Goal: Transaction & Acquisition: Book appointment/travel/reservation

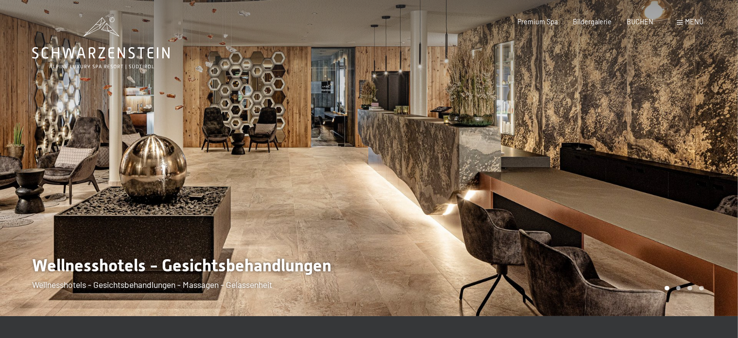
click at [222, 285] on div at bounding box center [184, 158] width 369 height 316
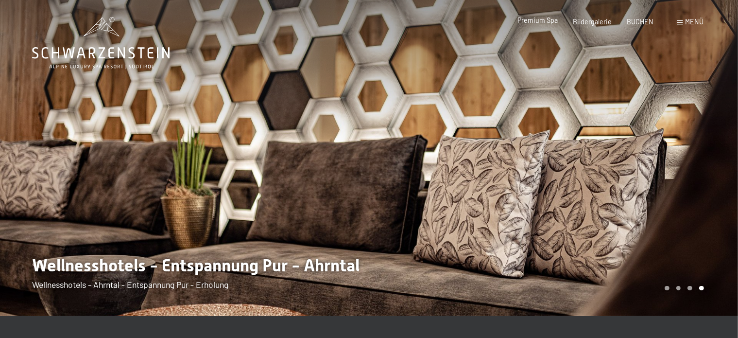
click at [549, 22] on span "Premium Spa" at bounding box center [537, 20] width 40 height 8
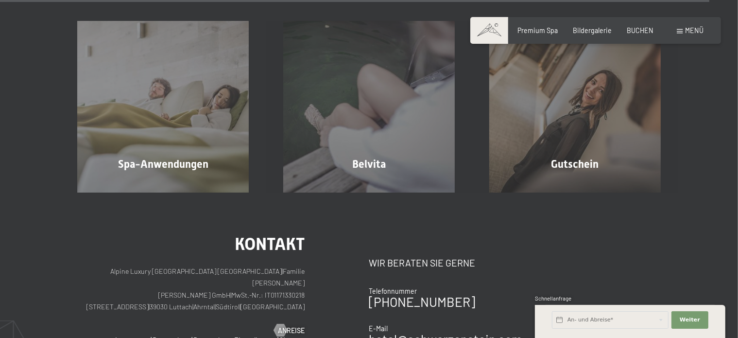
scroll to position [5016, 0]
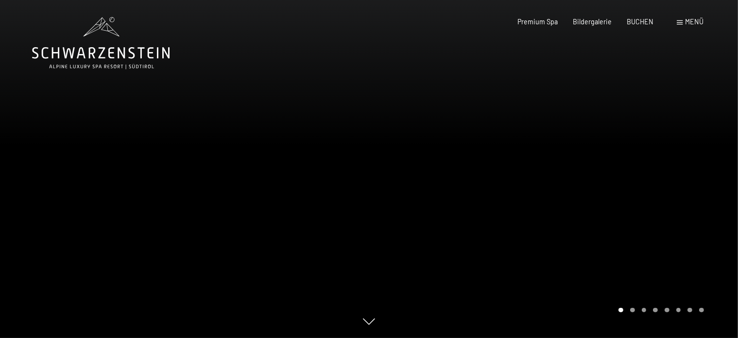
click at [600, 103] on div at bounding box center [553, 169] width 369 height 338
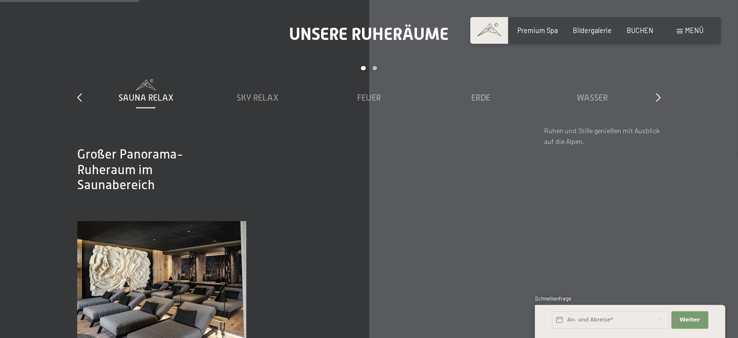
scroll to position [1088, 0]
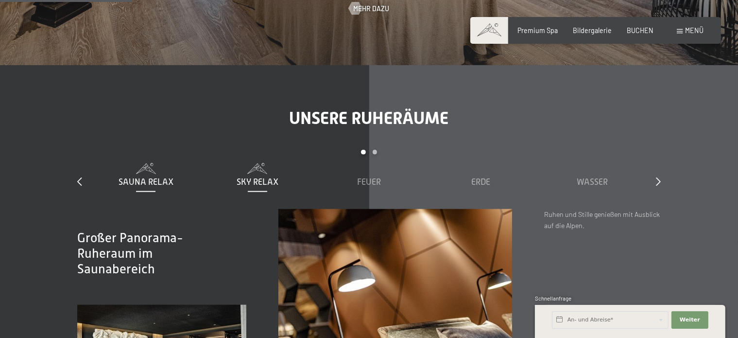
click at [265, 187] on span "Sky Relax" at bounding box center [258, 182] width 42 height 10
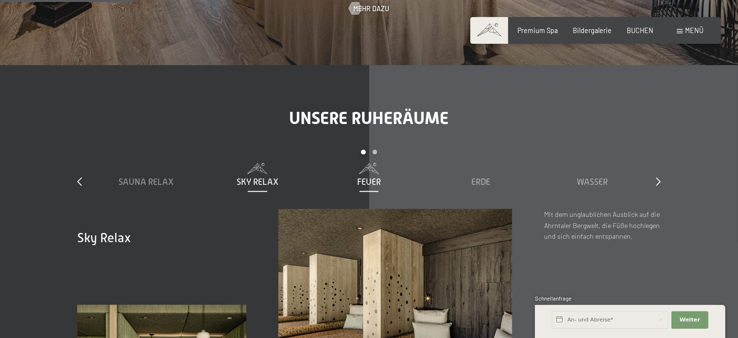
click at [376, 187] on span "Feuer" at bounding box center [369, 182] width 24 height 10
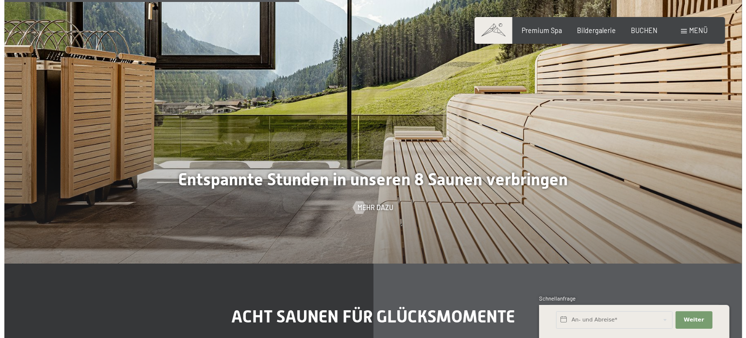
scroll to position [2429, 0]
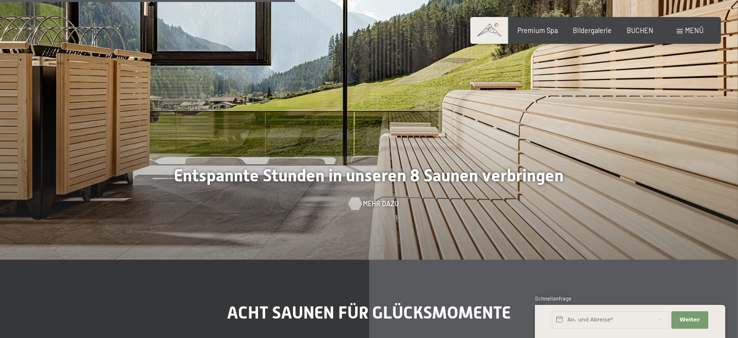
click at [352, 209] on div at bounding box center [355, 203] width 7 height 13
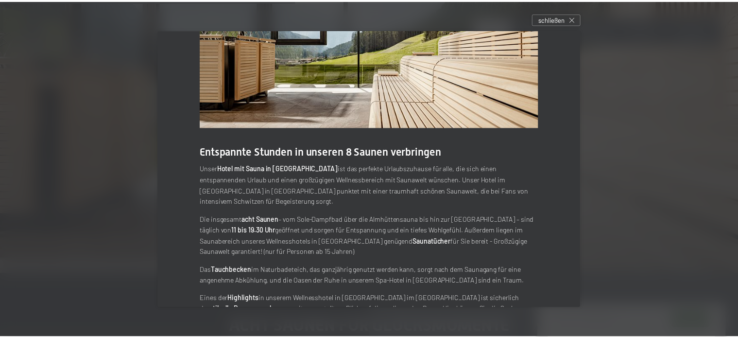
scroll to position [94, 0]
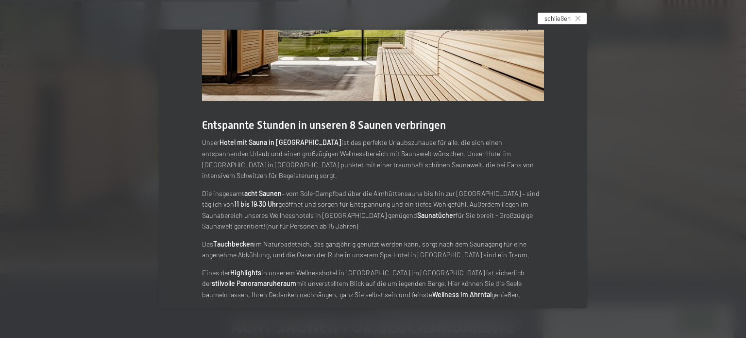
click at [568, 14] on span "schließen" at bounding box center [558, 18] width 26 height 9
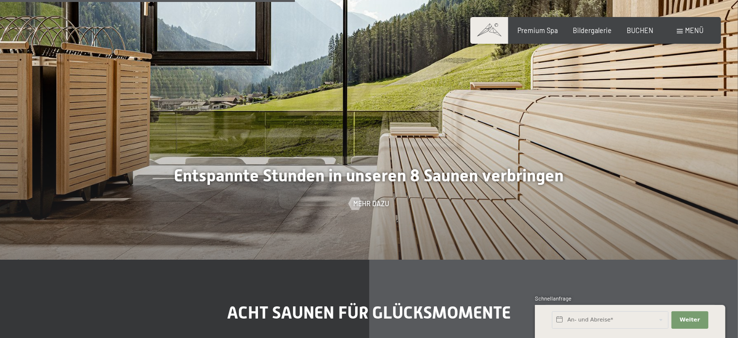
click at [680, 33] on span at bounding box center [680, 31] width 6 height 4
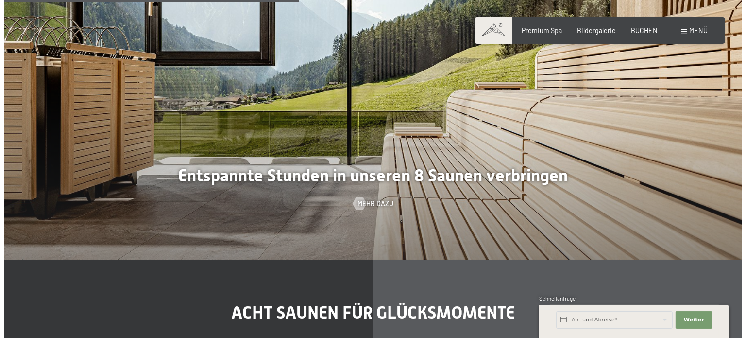
scroll to position [2443, 0]
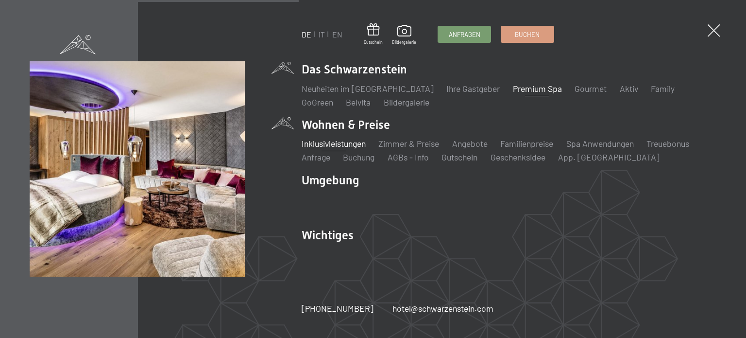
click at [340, 143] on link "Inklusivleistungen" at bounding box center [334, 143] width 64 height 11
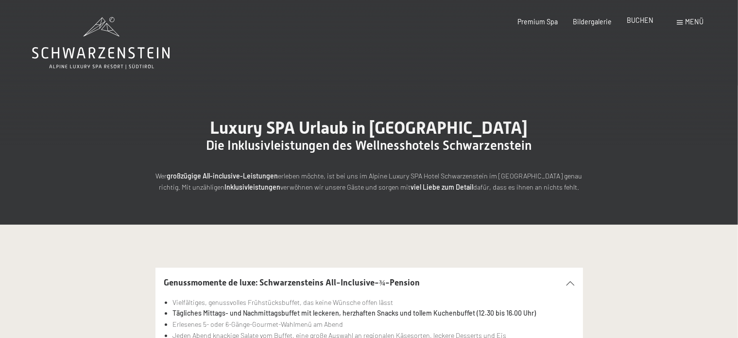
click at [641, 24] on span "BUCHEN" at bounding box center [640, 20] width 27 height 8
click at [637, 24] on span "BUCHEN" at bounding box center [640, 20] width 27 height 8
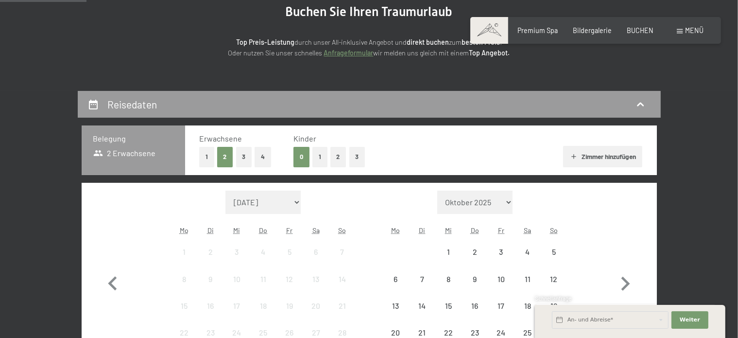
scroll to position [120, 0]
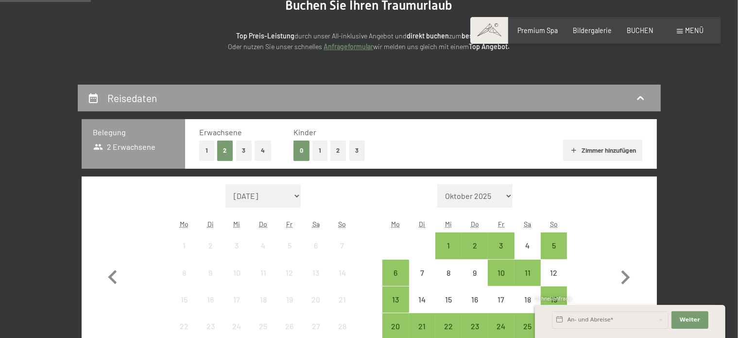
drag, startPoint x: 739, startPoint y: 47, endPoint x: 746, endPoint y: 91, distance: 44.3
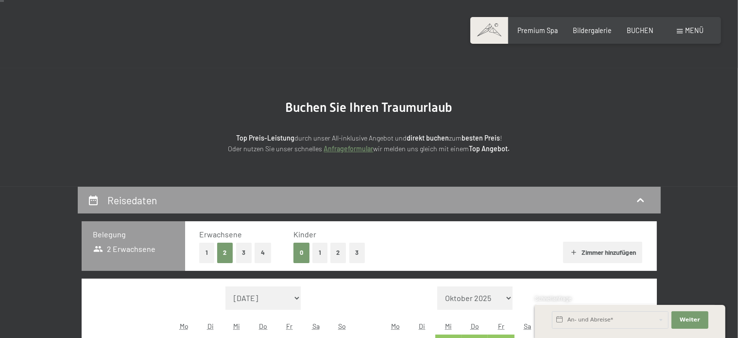
click at [261, 252] on button "4" at bounding box center [263, 252] width 17 height 20
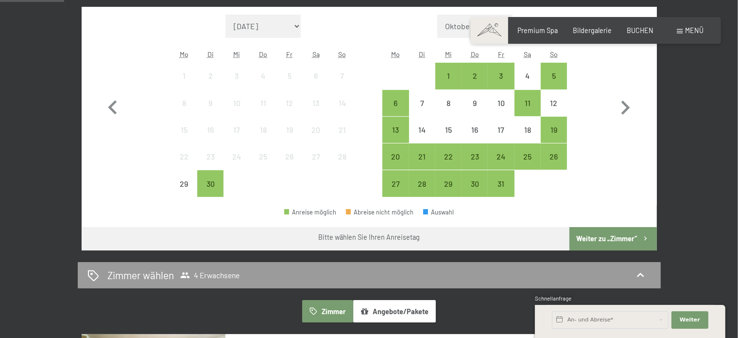
scroll to position [293, 0]
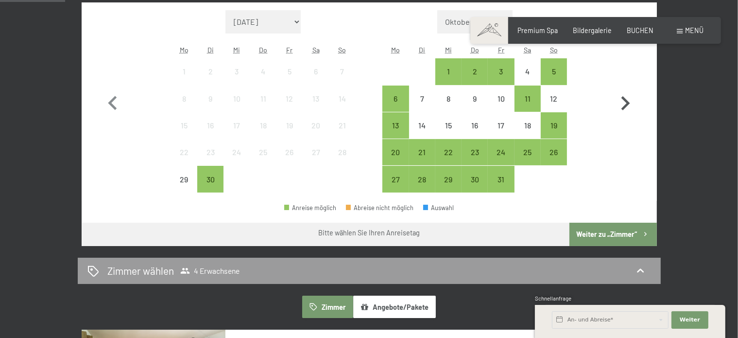
click at [617, 103] on icon "button" at bounding box center [625, 103] width 28 height 28
select select "[DATE]"
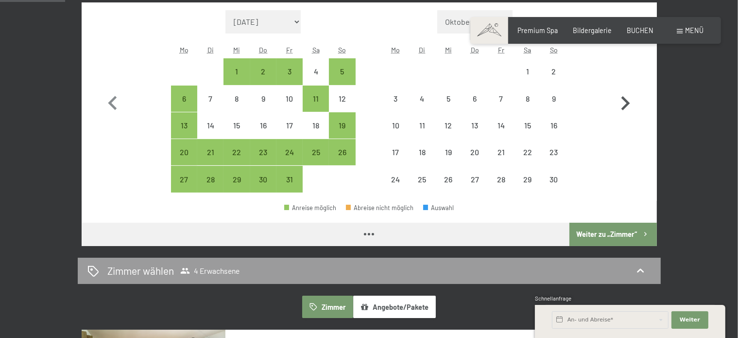
select select "[DATE]"
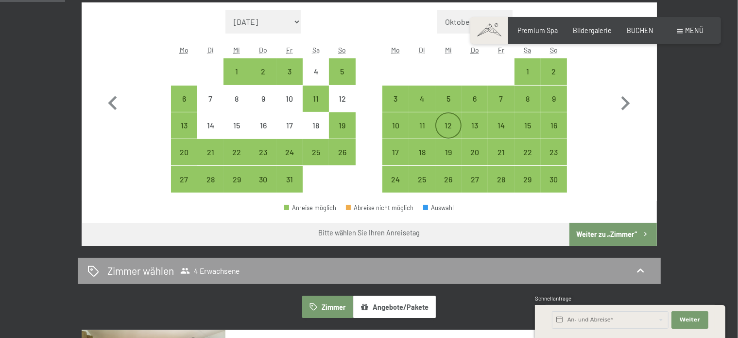
click at [457, 126] on div "12" at bounding box center [448, 133] width 24 height 24
select select "[DATE]"
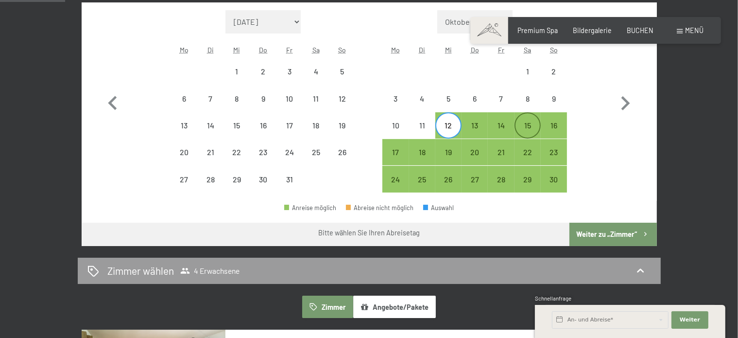
click at [538, 120] on div "15" at bounding box center [527, 125] width 24 height 24
select select "[DATE]"
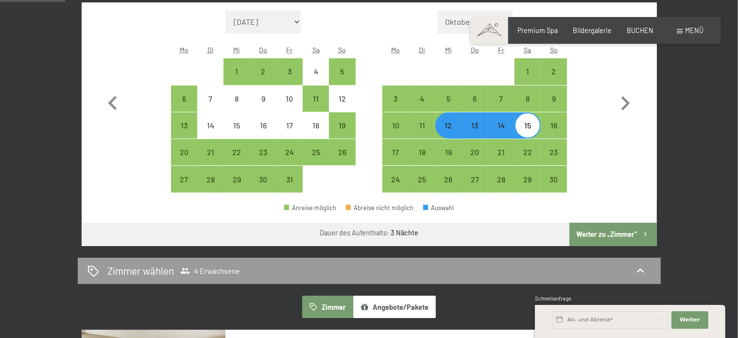
click at [617, 235] on button "Weiter zu „Zimmer“" at bounding box center [612, 234] width 87 height 23
select select "[DATE]"
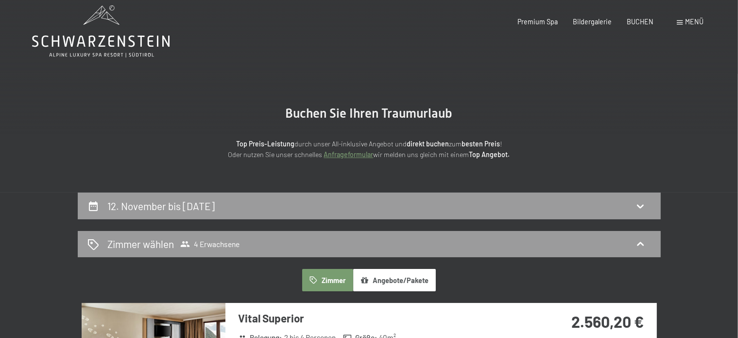
scroll to position [0, 0]
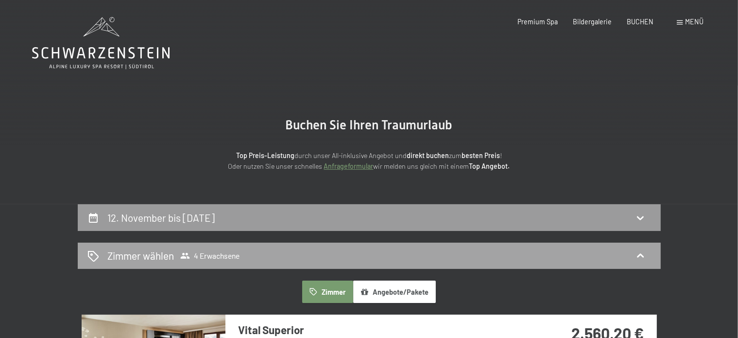
click at [258, 261] on div "Zimmer wählen 4 Erwachsene" at bounding box center [369, 255] width 564 height 14
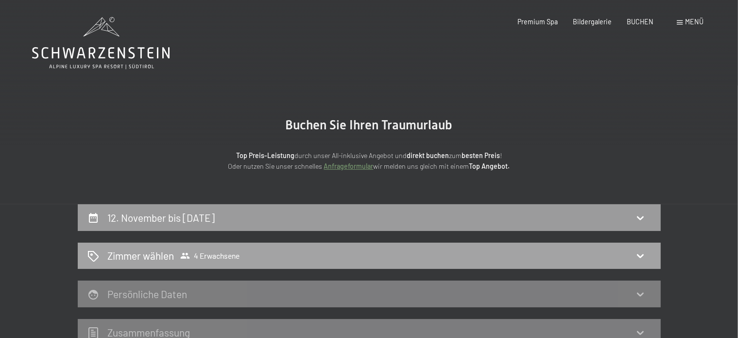
click at [222, 255] on span "4 Erwachsene" at bounding box center [209, 256] width 59 height 10
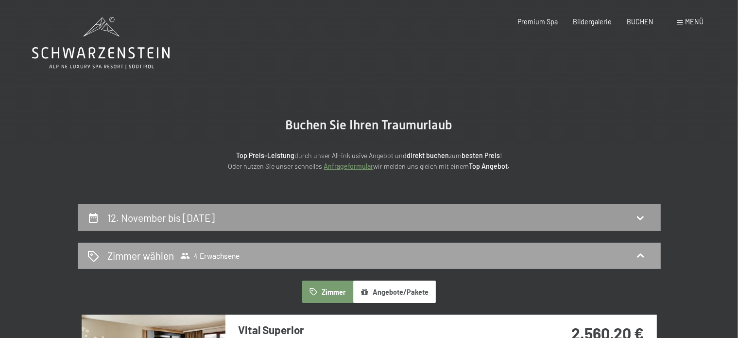
click at [222, 255] on span "4 Erwachsene" at bounding box center [209, 256] width 59 height 10
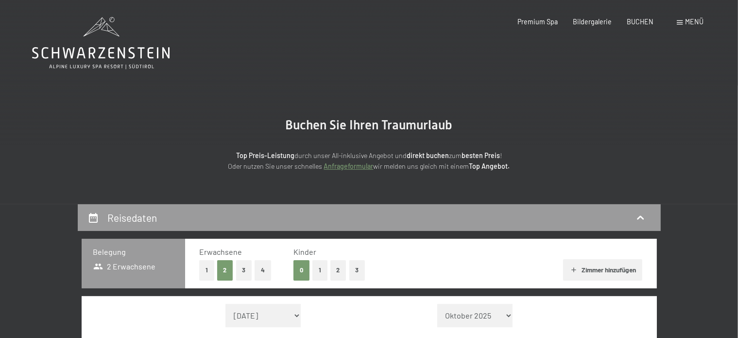
click at [602, 273] on button "Zimmer hinzufügen" at bounding box center [602, 269] width 79 height 21
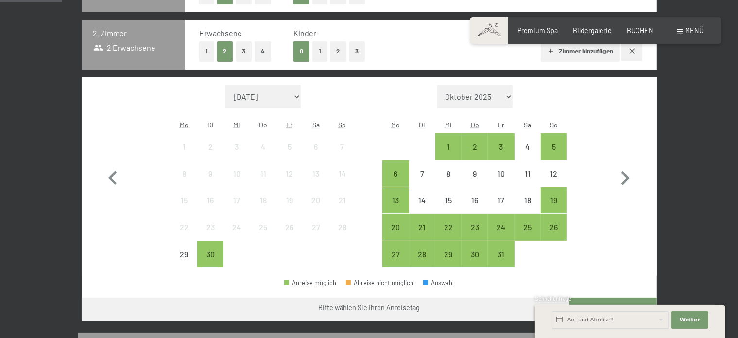
scroll to position [285, 0]
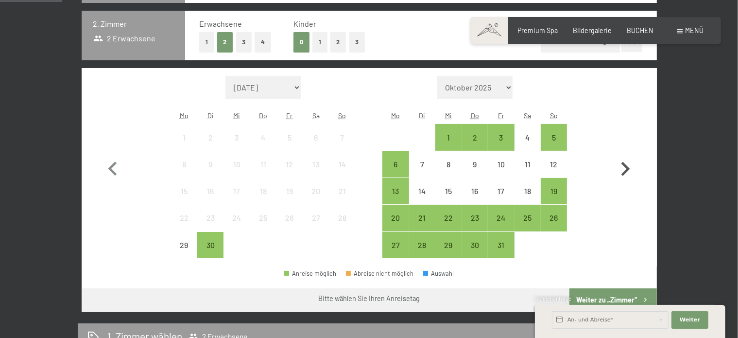
click at [624, 169] on icon "button" at bounding box center [625, 169] width 28 height 28
select select "[DATE]"
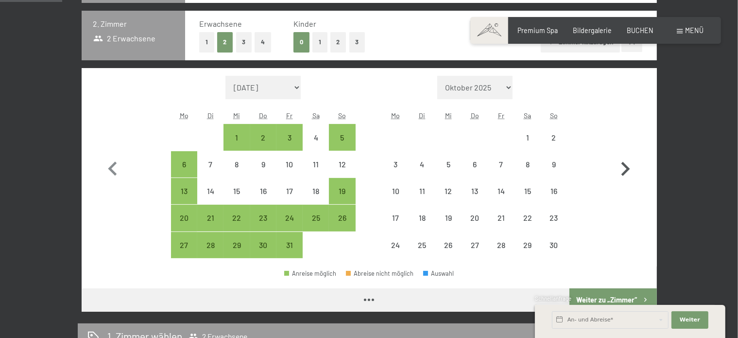
select select "[DATE]"
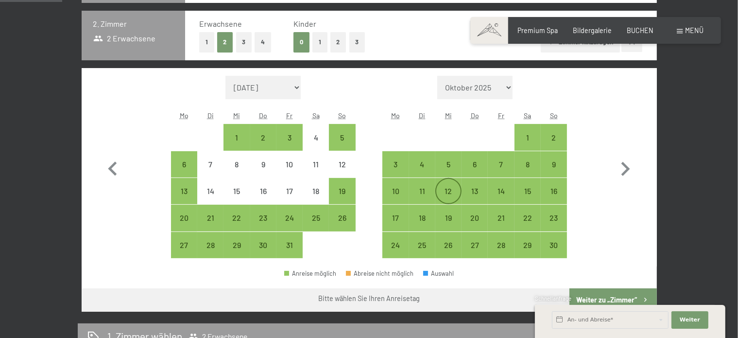
click at [454, 191] on div "12" at bounding box center [448, 199] width 24 height 24
select select "[DATE]"
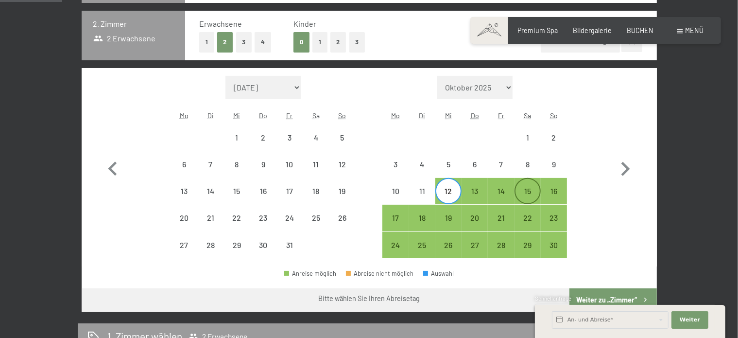
click at [533, 188] on div "15" at bounding box center [527, 199] width 24 height 24
select select "[DATE]"
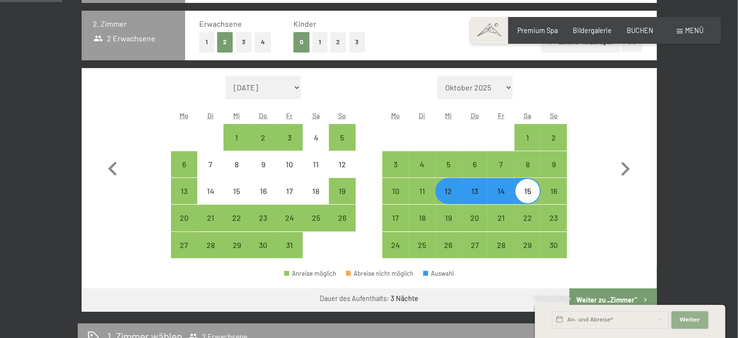
click at [686, 314] on button "Weiter Adressfelder ausblenden" at bounding box center [689, 319] width 37 height 17
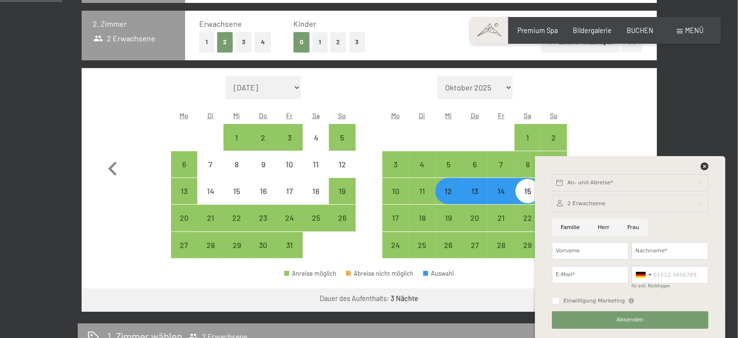
click at [704, 166] on icon at bounding box center [705, 166] width 8 height 8
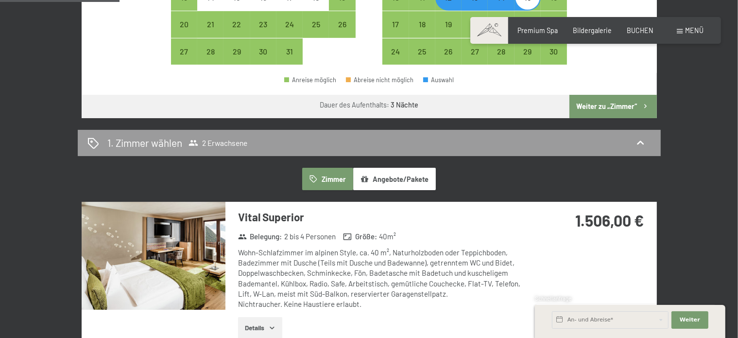
scroll to position [442, 0]
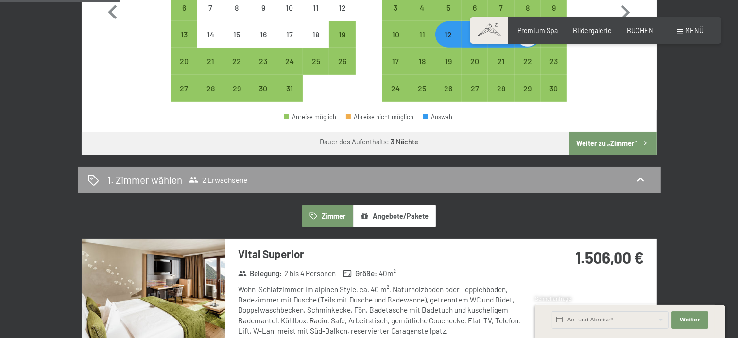
click at [624, 147] on button "Weiter zu „Zimmer“" at bounding box center [612, 143] width 87 height 23
select select "[DATE]"
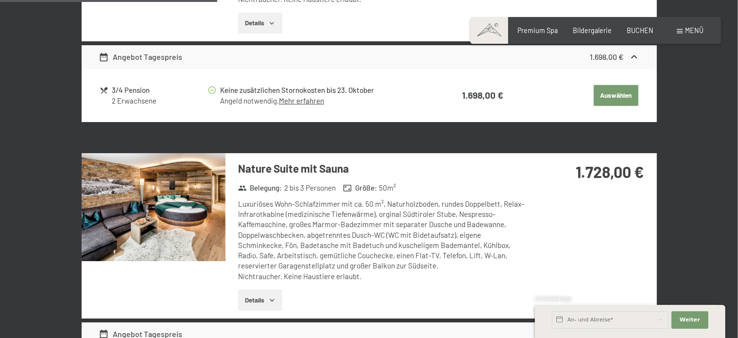
scroll to position [674, 0]
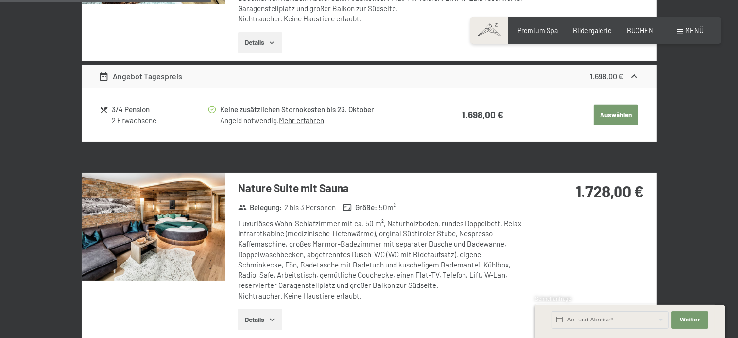
click at [618, 116] on button "Auswählen" at bounding box center [616, 114] width 45 height 21
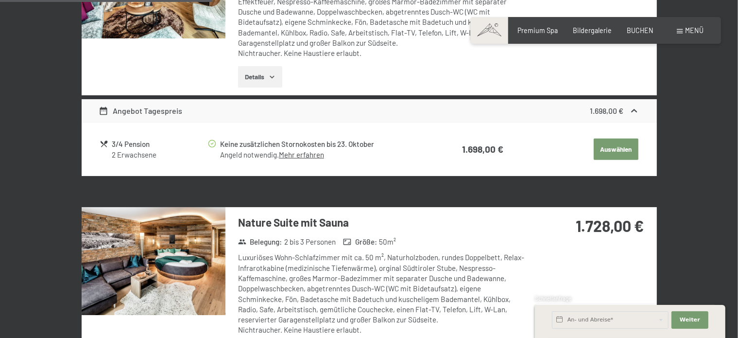
scroll to position [590, 0]
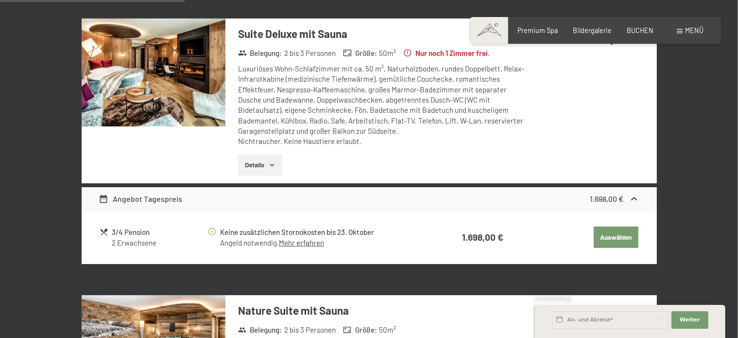
click at [607, 235] on button "Auswählen" at bounding box center [616, 236] width 45 height 21
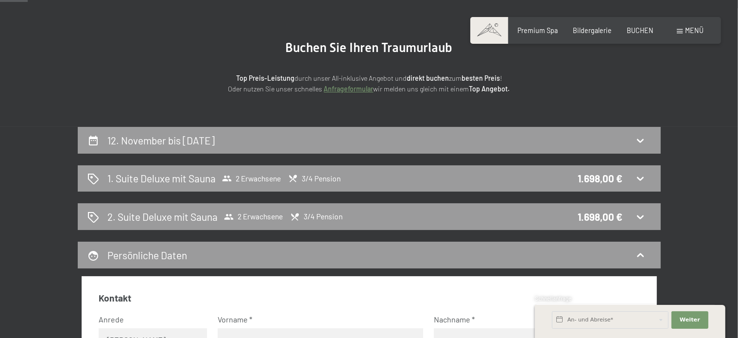
scroll to position [44, 0]
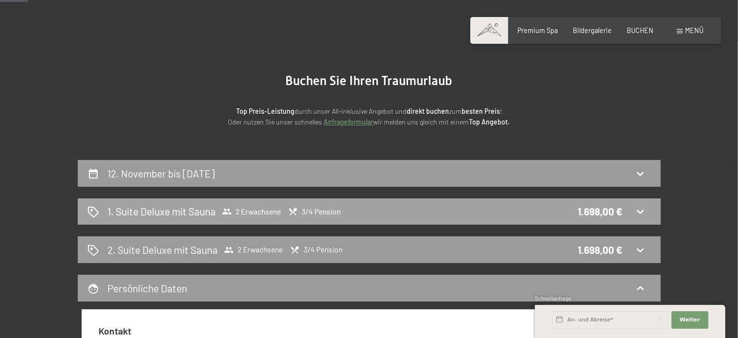
click at [637, 214] on icon at bounding box center [640, 212] width 12 height 12
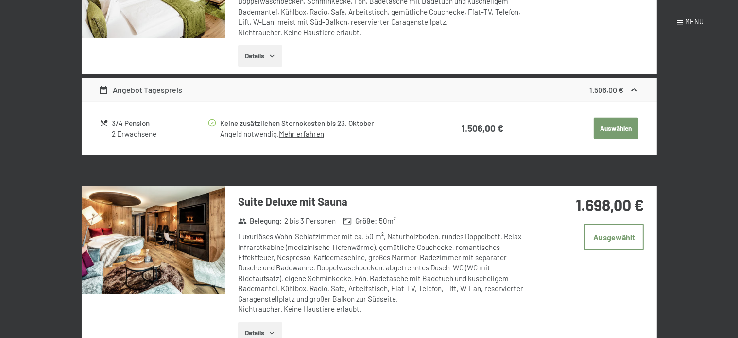
scroll to position [0, 0]
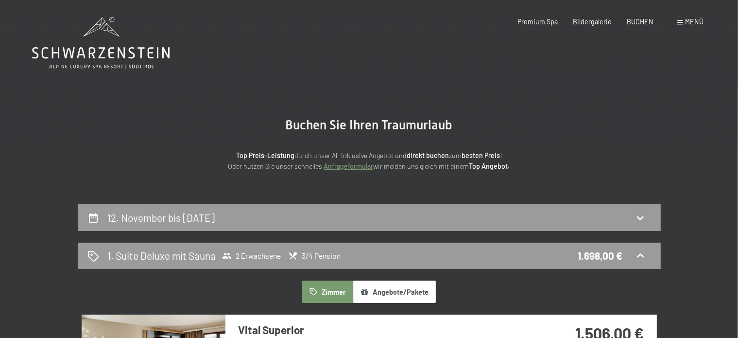
click at [396, 291] on button "Angebote/Pakete" at bounding box center [394, 291] width 83 height 22
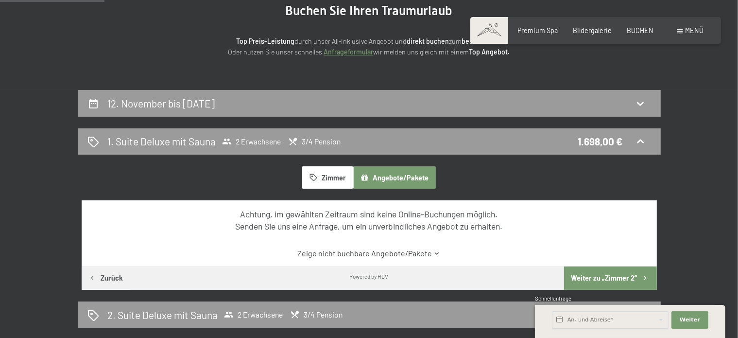
scroll to position [74, 0]
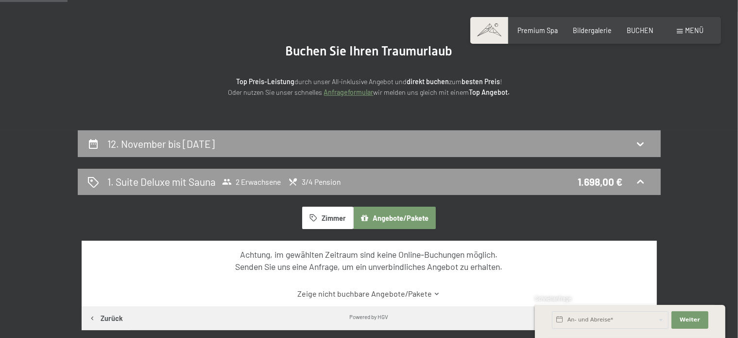
click at [328, 214] on button "Zimmer" at bounding box center [327, 217] width 51 height 22
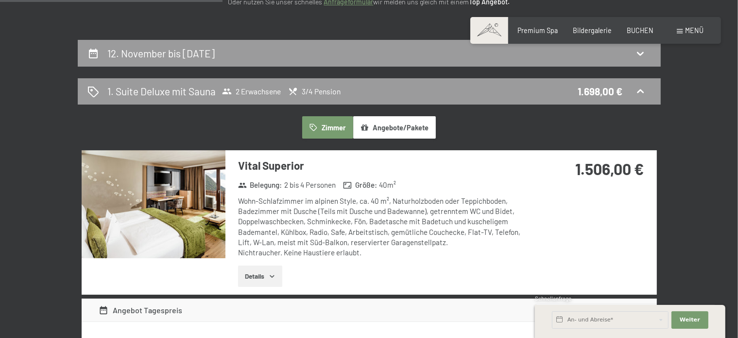
scroll to position [0, 0]
